Goal: Task Accomplishment & Management: Use online tool/utility

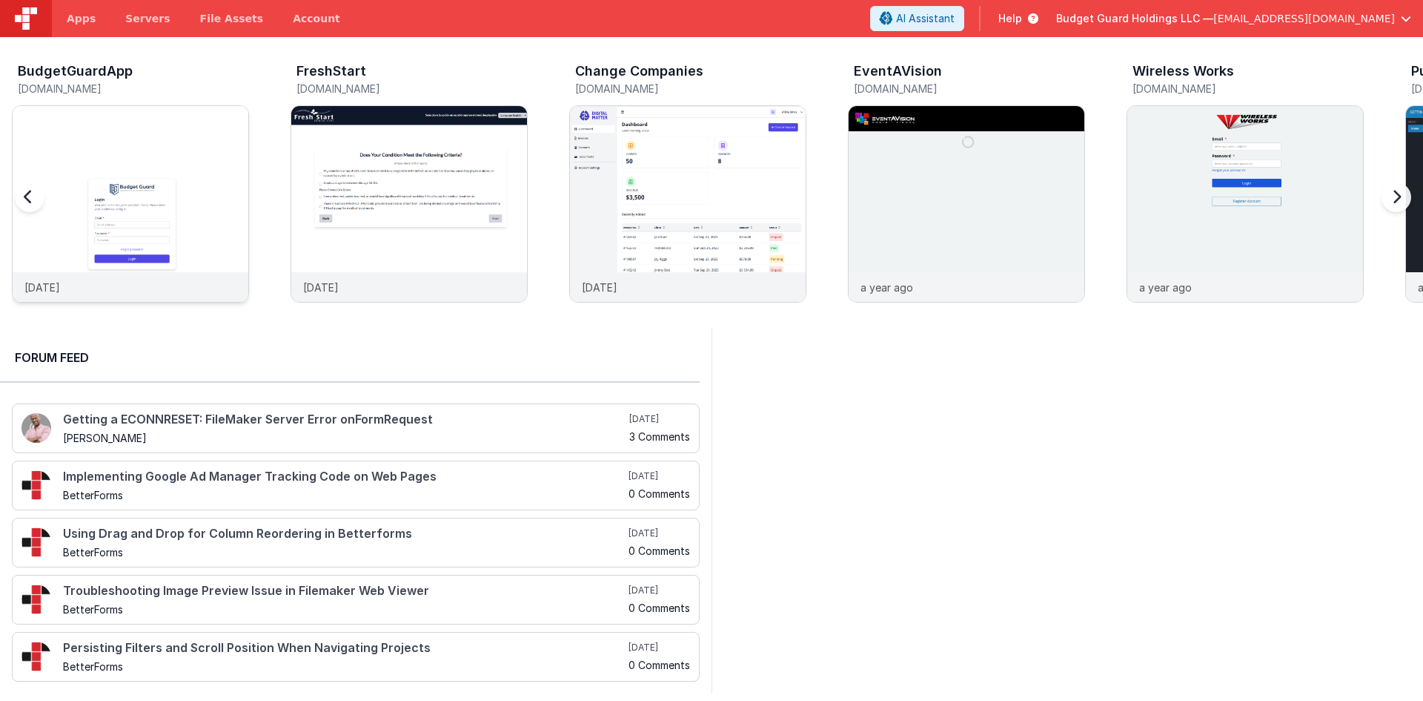
click at [197, 248] on div at bounding box center [131, 189] width 236 height 166
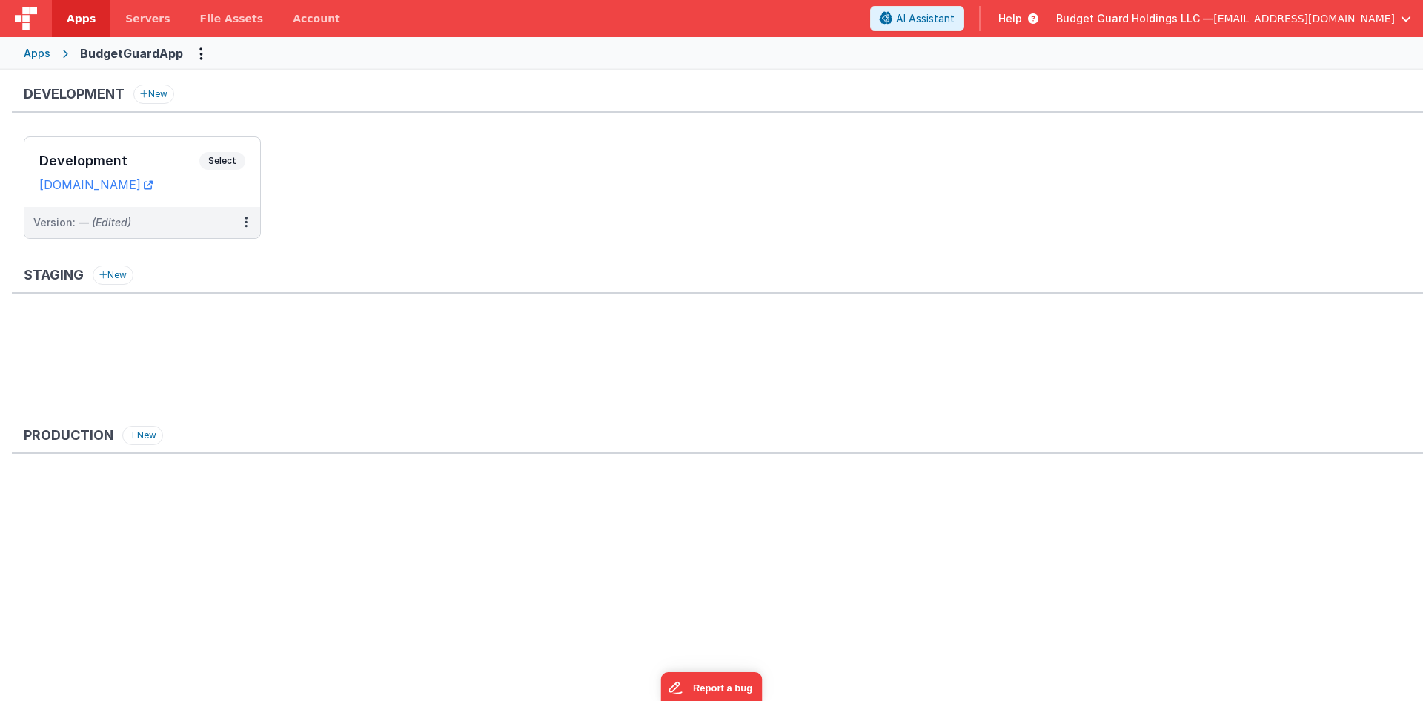
click at [1403, 20] on span "button" at bounding box center [1406, 18] width 10 height 10
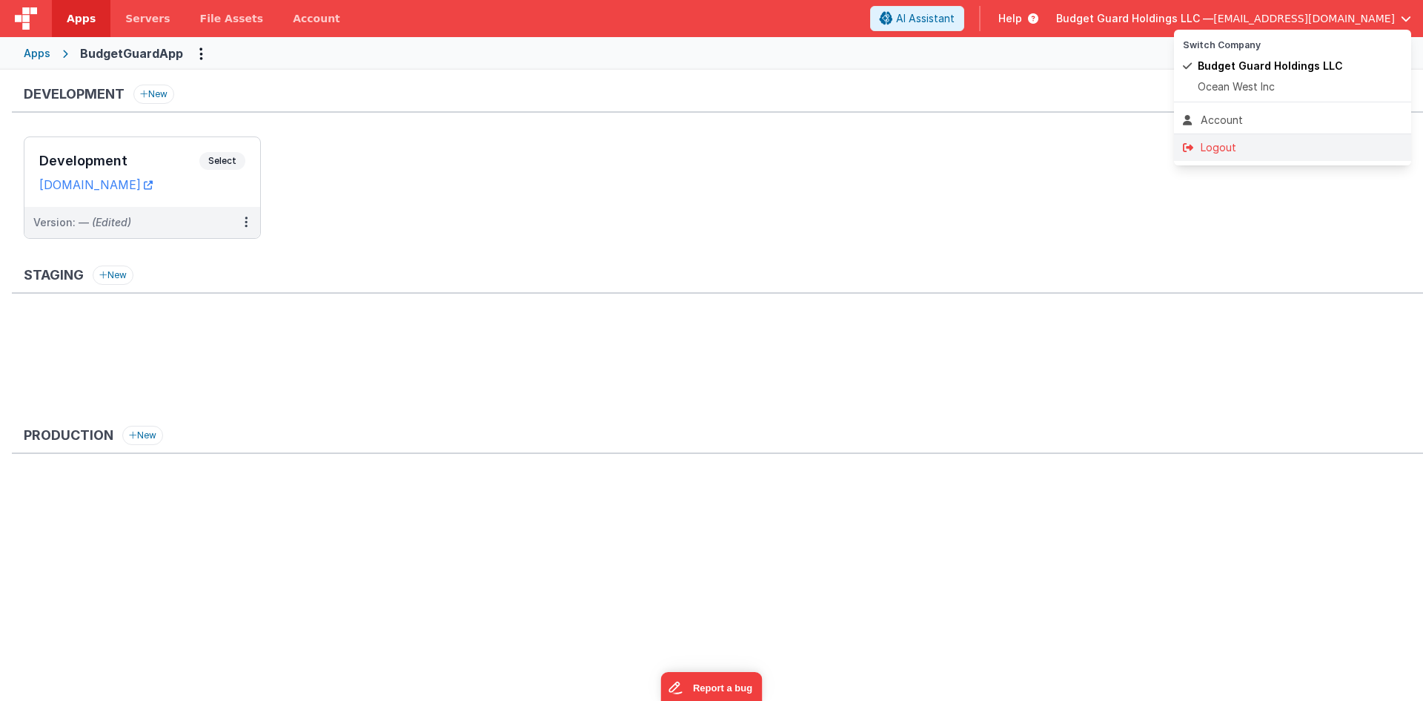
click at [1241, 156] on li "Logout" at bounding box center [1292, 147] width 237 height 27
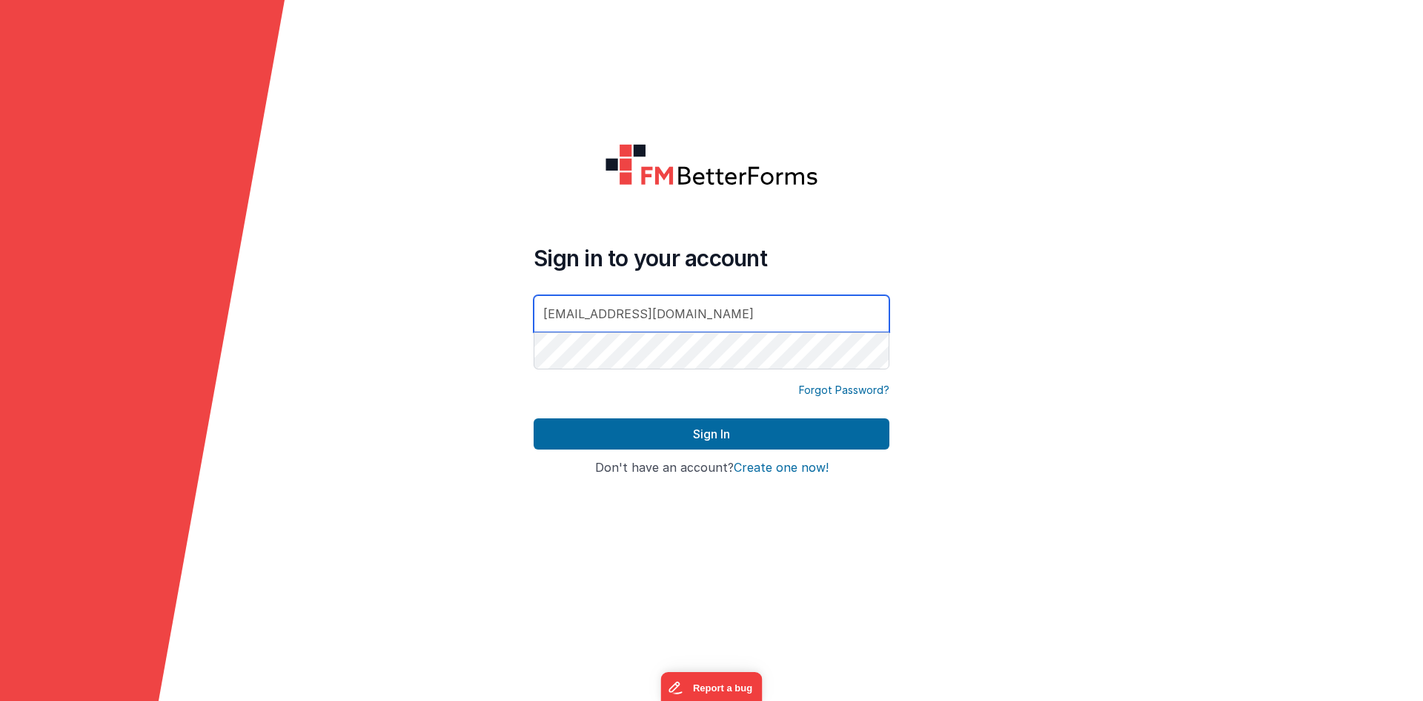
click at [534, 372] on div at bounding box center [534, 372] width 0 height 0
type input "[EMAIL_ADDRESS][DOMAIN_NAME]"
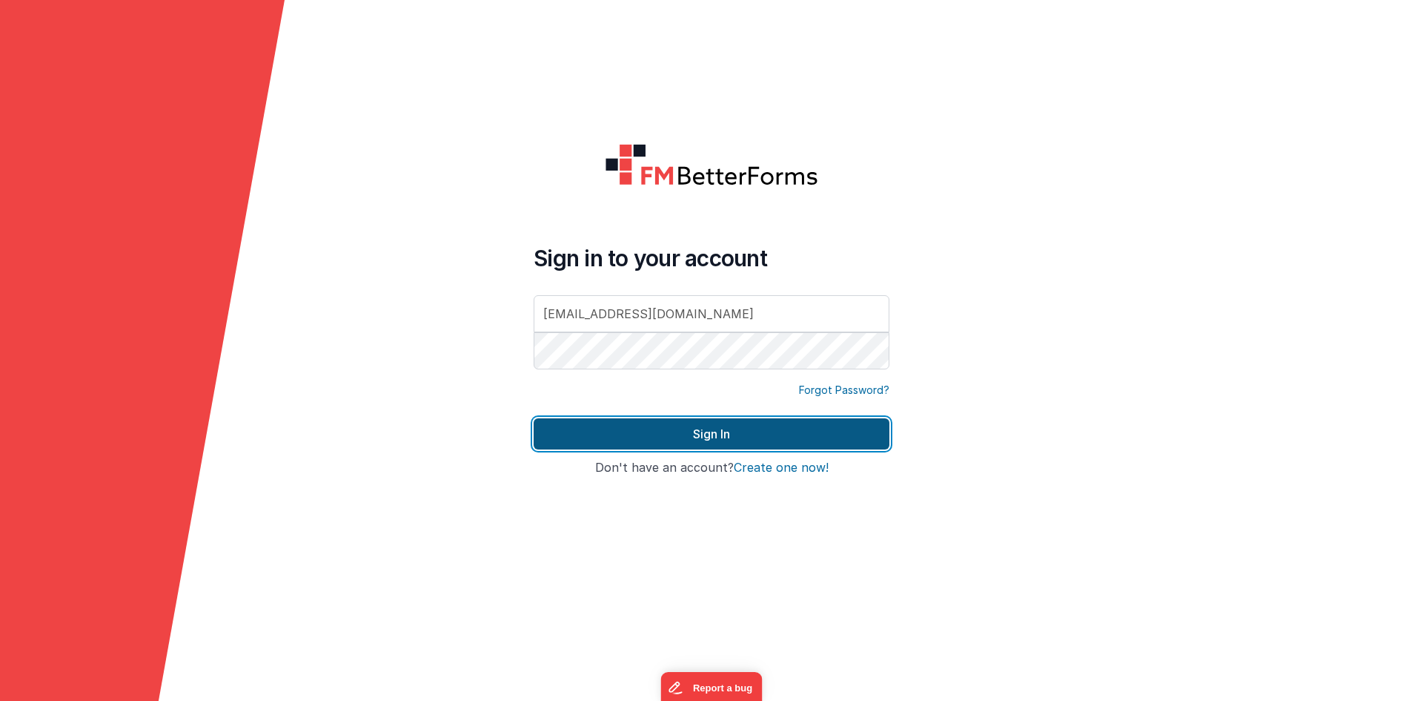
click at [728, 422] on button "Sign In" at bounding box center [712, 433] width 356 height 31
